Goal: Find specific page/section: Find specific page/section

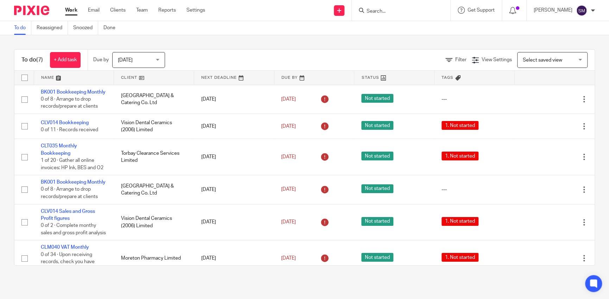
click at [409, 14] on input "Search" at bounding box center [397, 11] width 63 height 6
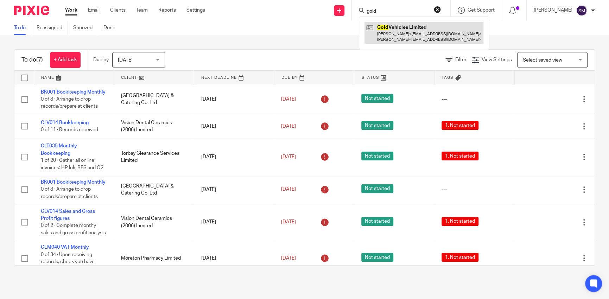
type input "gold"
click at [415, 31] on link at bounding box center [423, 33] width 119 height 22
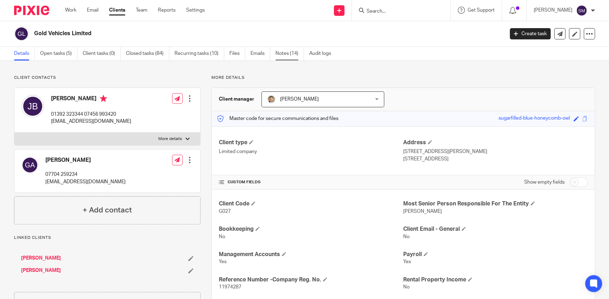
click at [282, 56] on link "Notes (14)" at bounding box center [289, 54] width 28 height 14
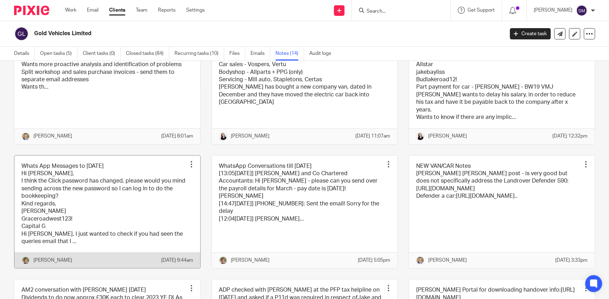
scroll to position [106, 0]
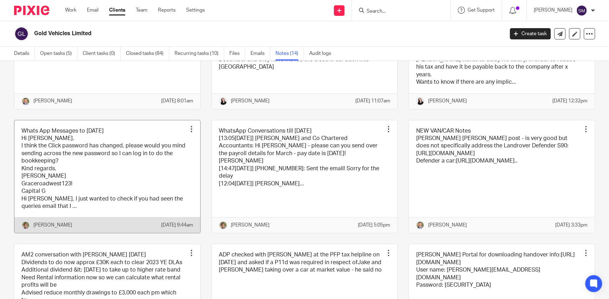
click at [110, 203] on link at bounding box center [107, 176] width 186 height 113
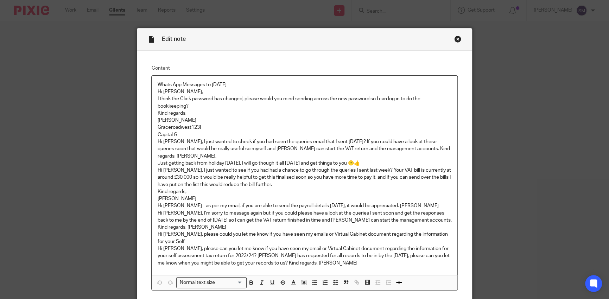
click at [454, 41] on div "Close this dialog window" at bounding box center [457, 39] width 7 height 7
